Goal: Information Seeking & Learning: Learn about a topic

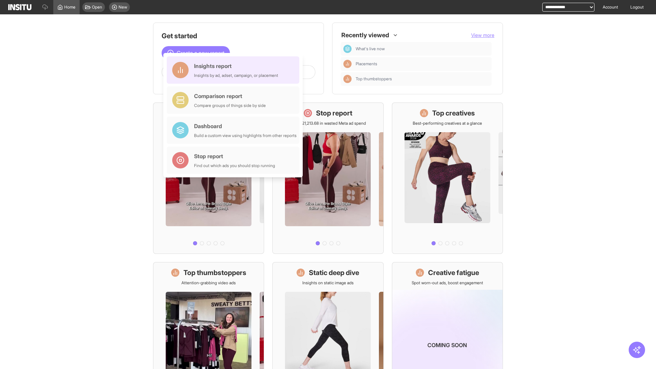
click at [235, 70] on div "Insights report Insights by ad, adset, campaign, or placement" at bounding box center [236, 70] width 84 height 16
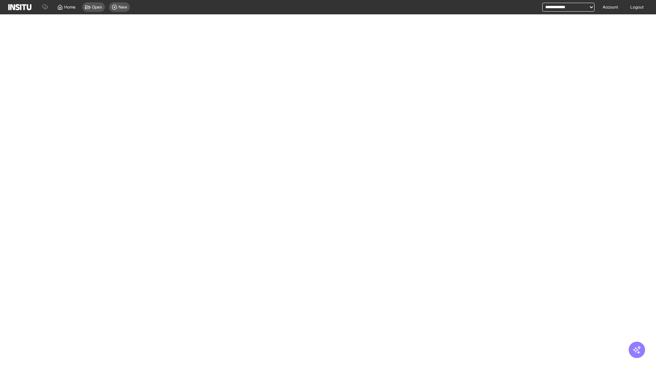
select select "**"
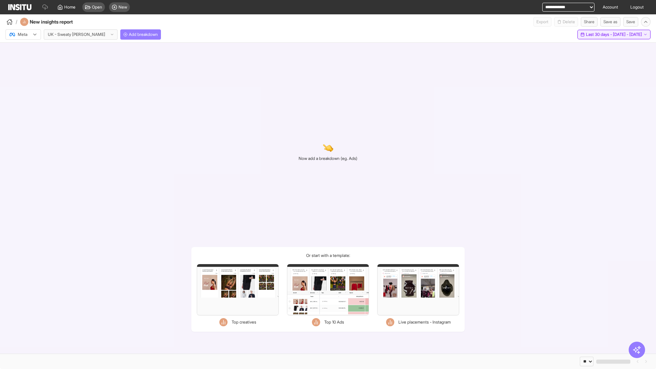
click at [602, 35] on span "Last 30 days - [DATE] - [DATE]" at bounding box center [614, 34] width 56 height 5
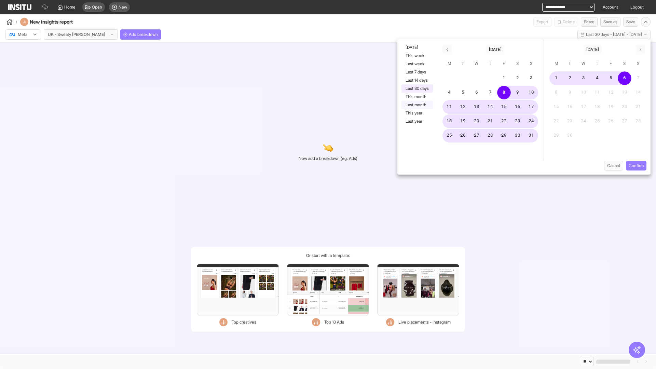
click at [417, 105] on button "Last month" at bounding box center [417, 105] width 31 height 8
